Goal: Information Seeking & Learning: Find specific page/section

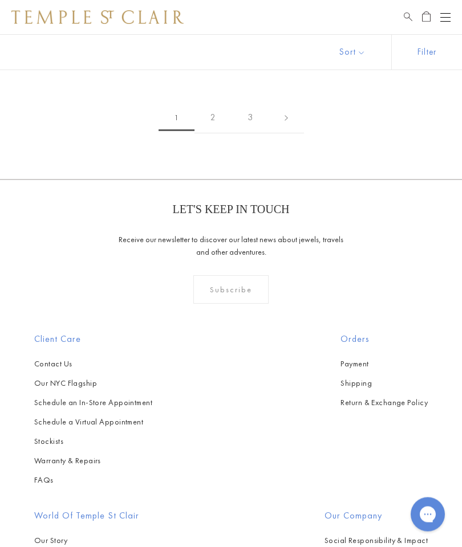
scroll to position [9085, 0]
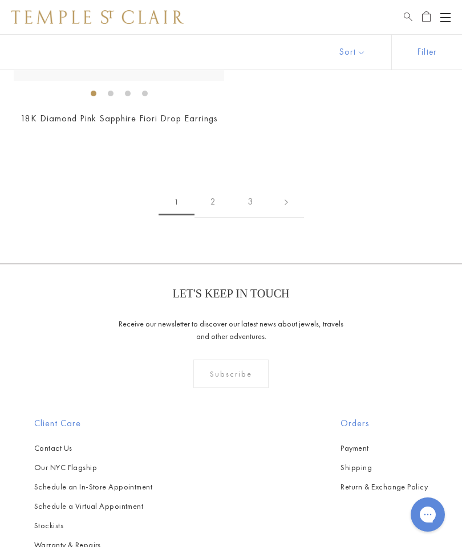
click at [211, 186] on link "2" at bounding box center [212, 201] width 37 height 31
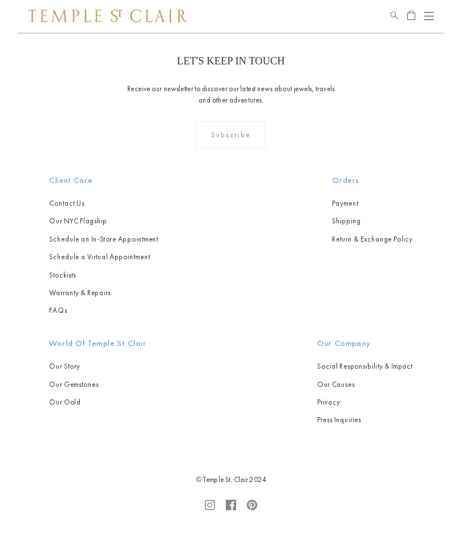
scroll to position [2293, 0]
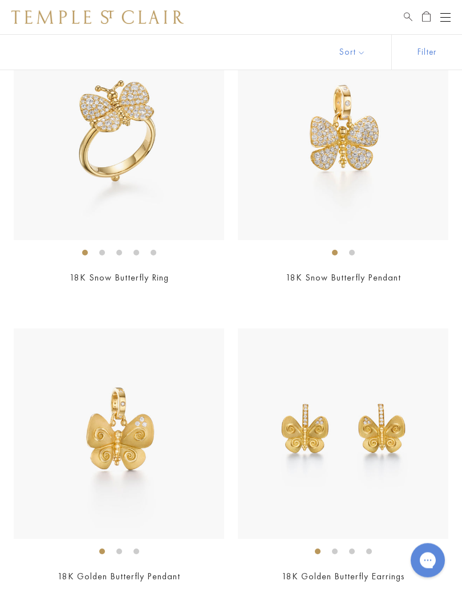
scroll to position [2656, 0]
click at [403, 13] on span "Search" at bounding box center [407, 15] width 9 height 10
click at [399, 14] on div "Shop Shop Categories Amulets Pendants & Charms Lockets Chains & Leather Cords E…" at bounding box center [231, 17] width 462 height 34
click at [407, 14] on span "Search" at bounding box center [407, 15] width 9 height 10
click at [405, 17] on span "Search" at bounding box center [407, 15] width 9 height 10
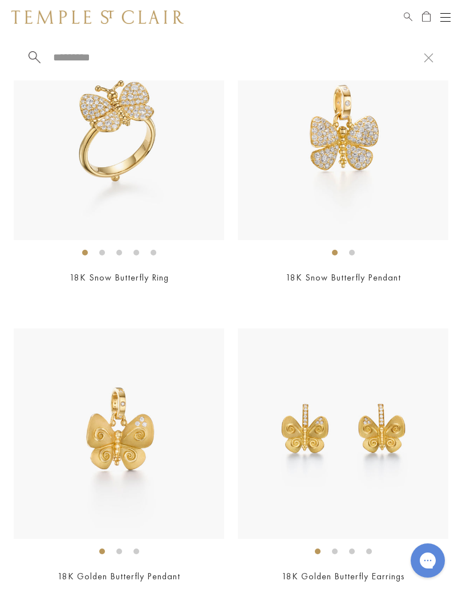
click at [132, 64] on input "search" at bounding box center [238, 57] width 372 height 13
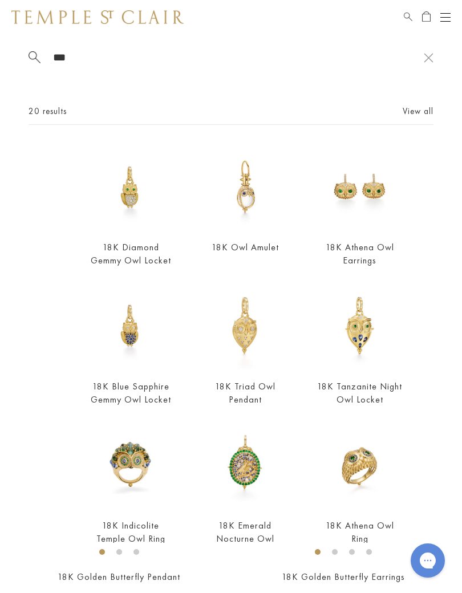
type input "****"
